Goal: Navigation & Orientation: Find specific page/section

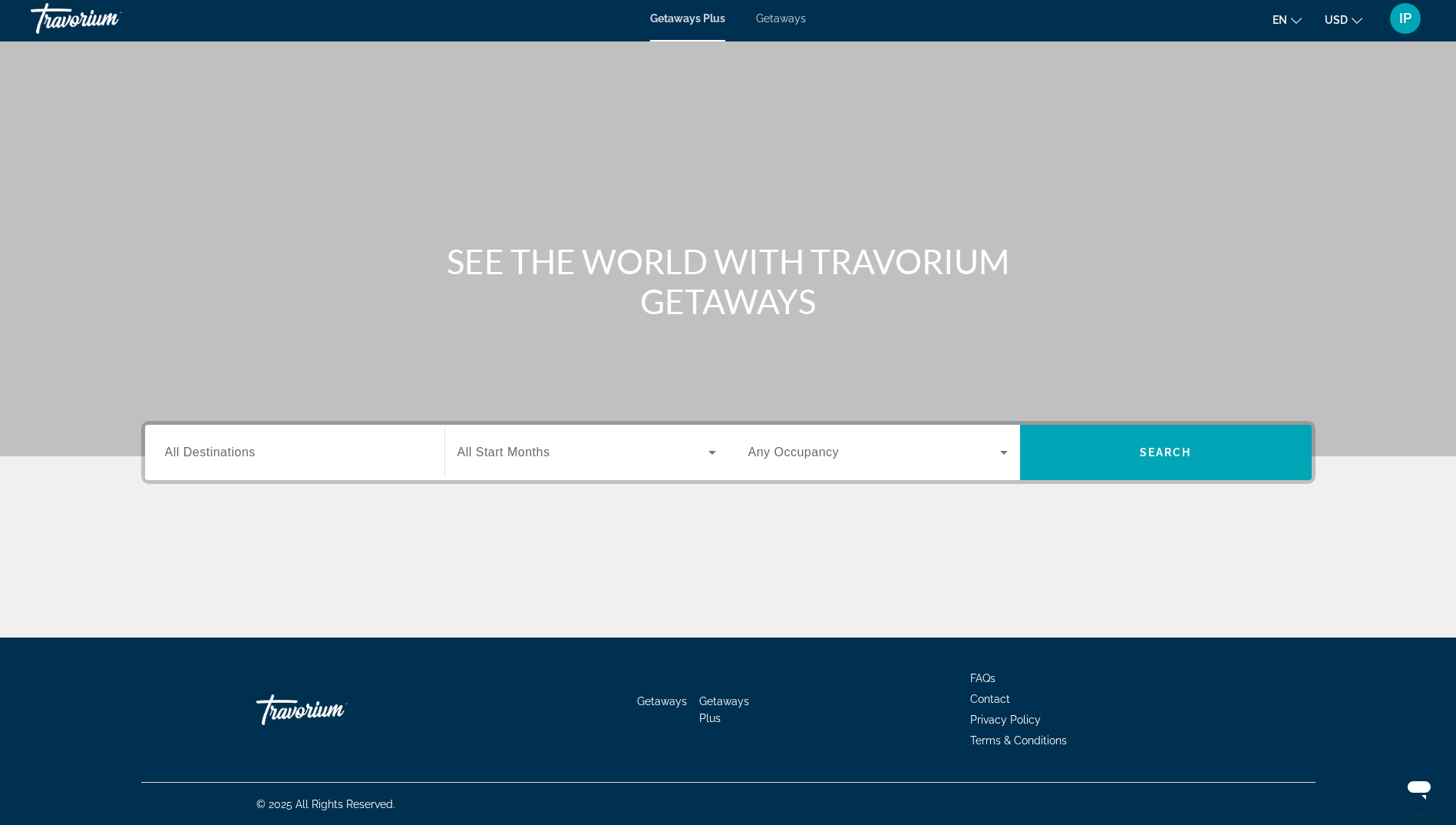
scroll to position [5, 0]
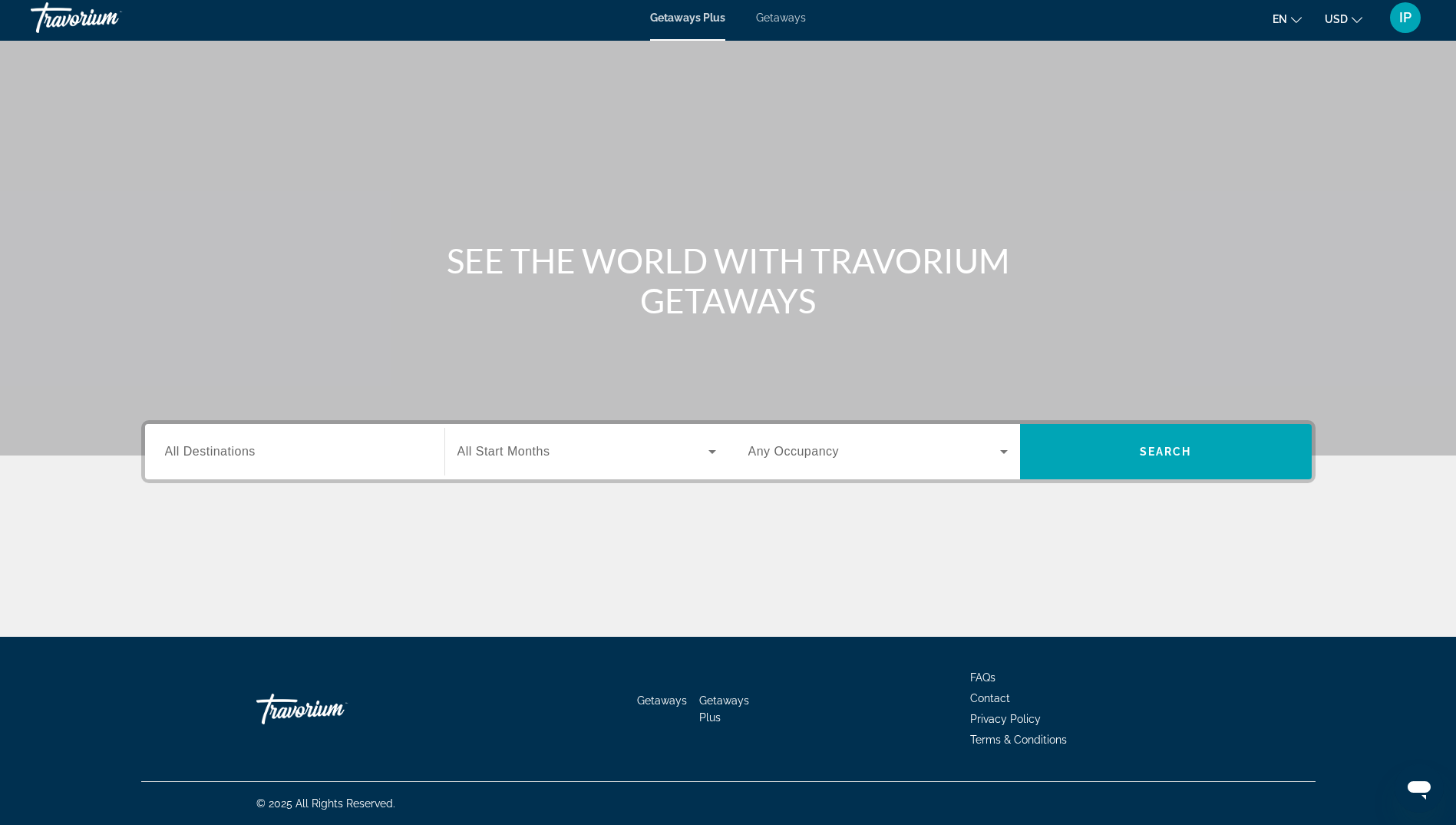
click at [777, 19] on span "Getaways" at bounding box center [780, 17] width 50 height 12
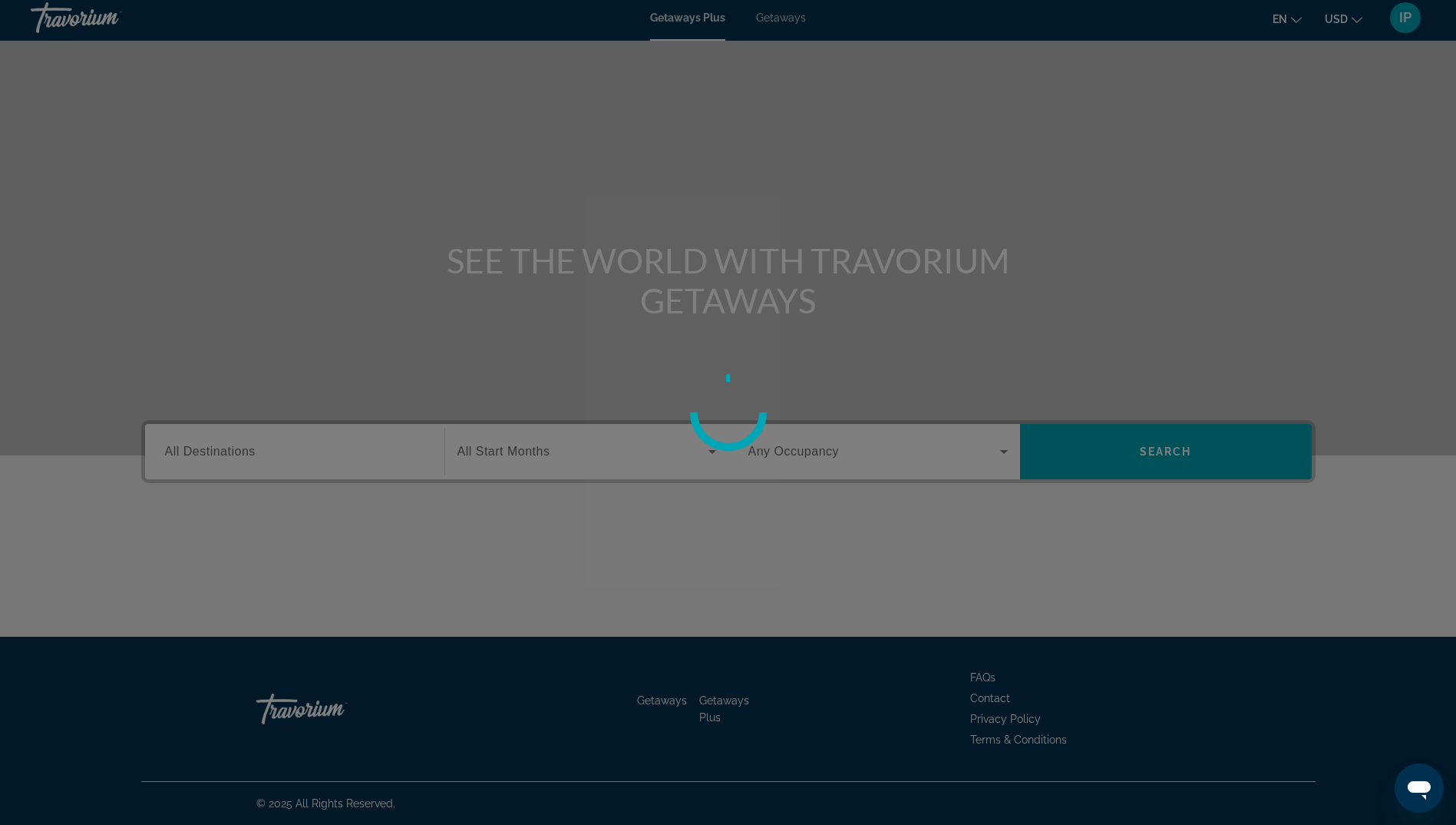
click at [777, 19] on div at bounding box center [728, 412] width 1456 height 825
